Goal: Task Accomplishment & Management: Manage account settings

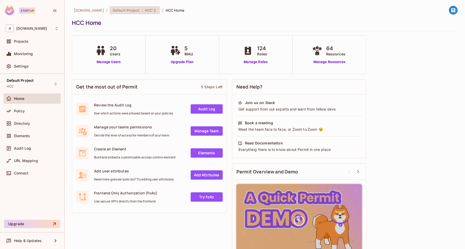
click at [145, 10] on span "HCC" at bounding box center [149, 10] width 8 height 5
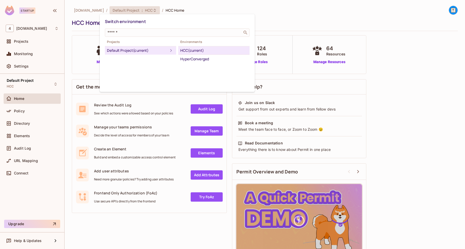
click at [181, 21] on div "Switch environment" at bounding box center [177, 22] width 145 height 10
click at [160, 18] on div "Switch environment" at bounding box center [177, 22] width 145 height 10
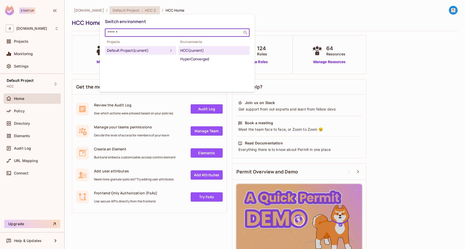
click at [126, 31] on input "text" at bounding box center [173, 32] width 134 height 5
click at [150, 22] on div "Switch environment" at bounding box center [177, 22] width 145 height 10
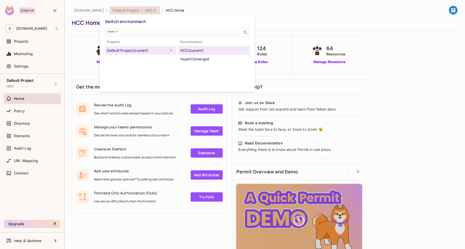
click at [226, 10] on div at bounding box center [232, 124] width 465 height 249
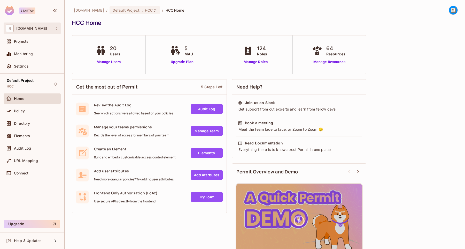
click at [40, 29] on div "4 [DOMAIN_NAME]" at bounding box center [32, 28] width 53 height 7
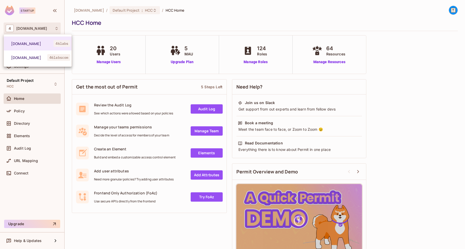
click at [142, 10] on div at bounding box center [232, 124] width 465 height 249
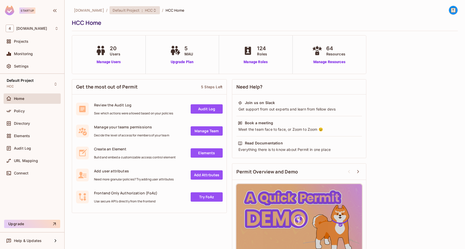
click at [145, 10] on span "HCC" at bounding box center [149, 10] width 8 height 5
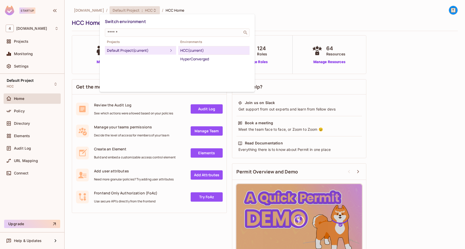
click at [129, 50] on div "Default Project (current)" at bounding box center [137, 50] width 61 height 6
click at [94, 10] on div at bounding box center [232, 124] width 465 height 249
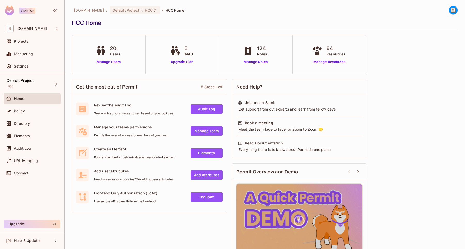
click at [447, 10] on div at bounding box center [451, 10] width 14 height 9
click at [453, 10] on img at bounding box center [453, 10] width 9 height 9
